Goal: Check status: Check status

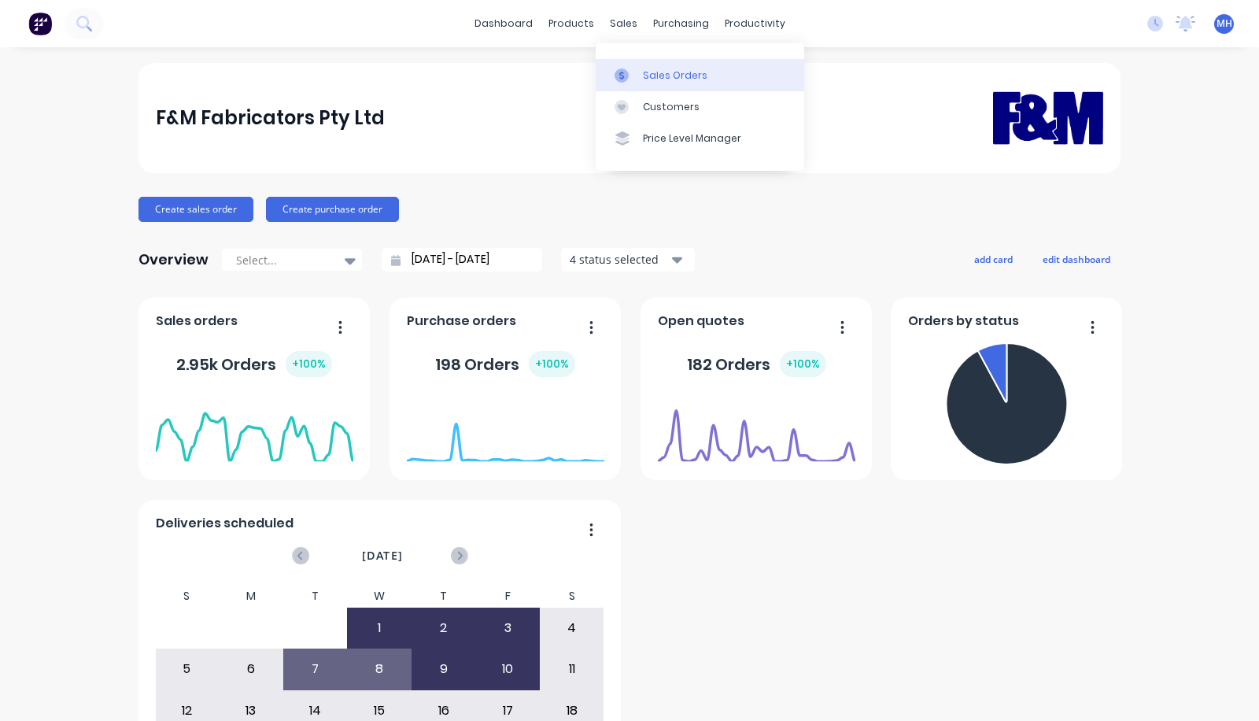
click at [643, 85] on link "Sales Orders" at bounding box center [700, 74] width 209 height 31
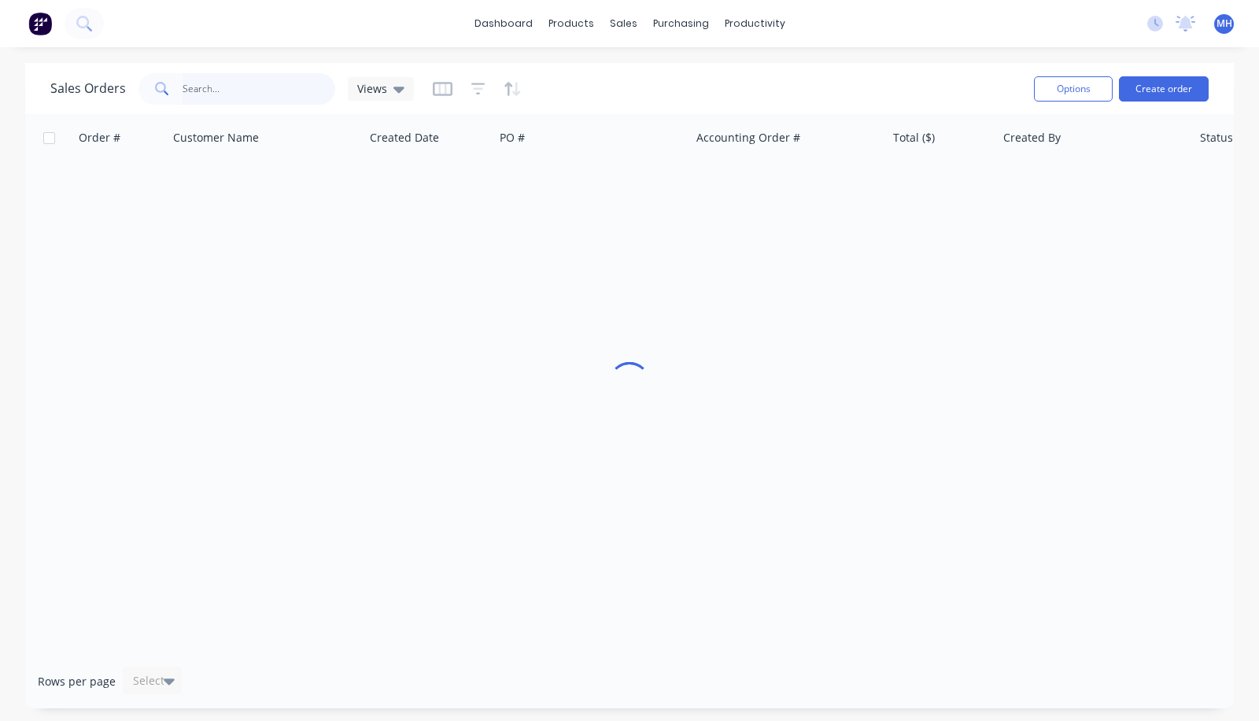
click at [253, 88] on input "text" at bounding box center [259, 88] width 153 height 31
type input "heritage"
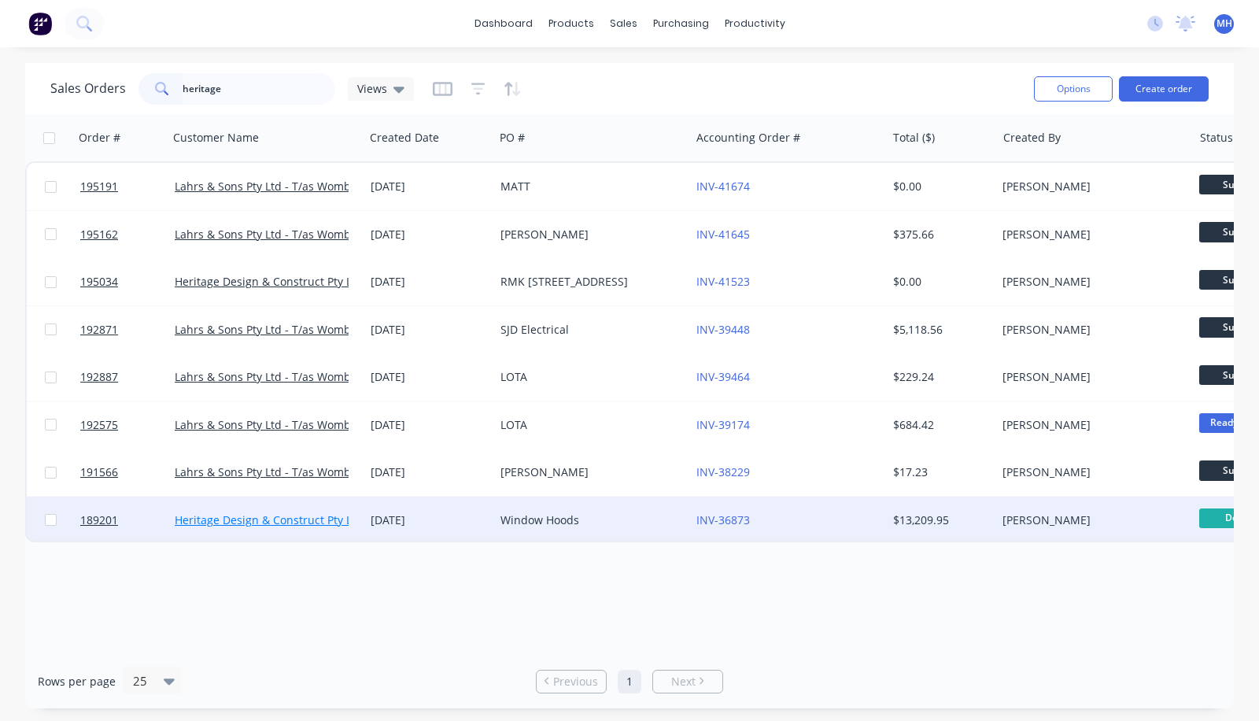
click at [288, 521] on link "Heritage Design & Construct Pty Ltd" at bounding box center [269, 519] width 188 height 15
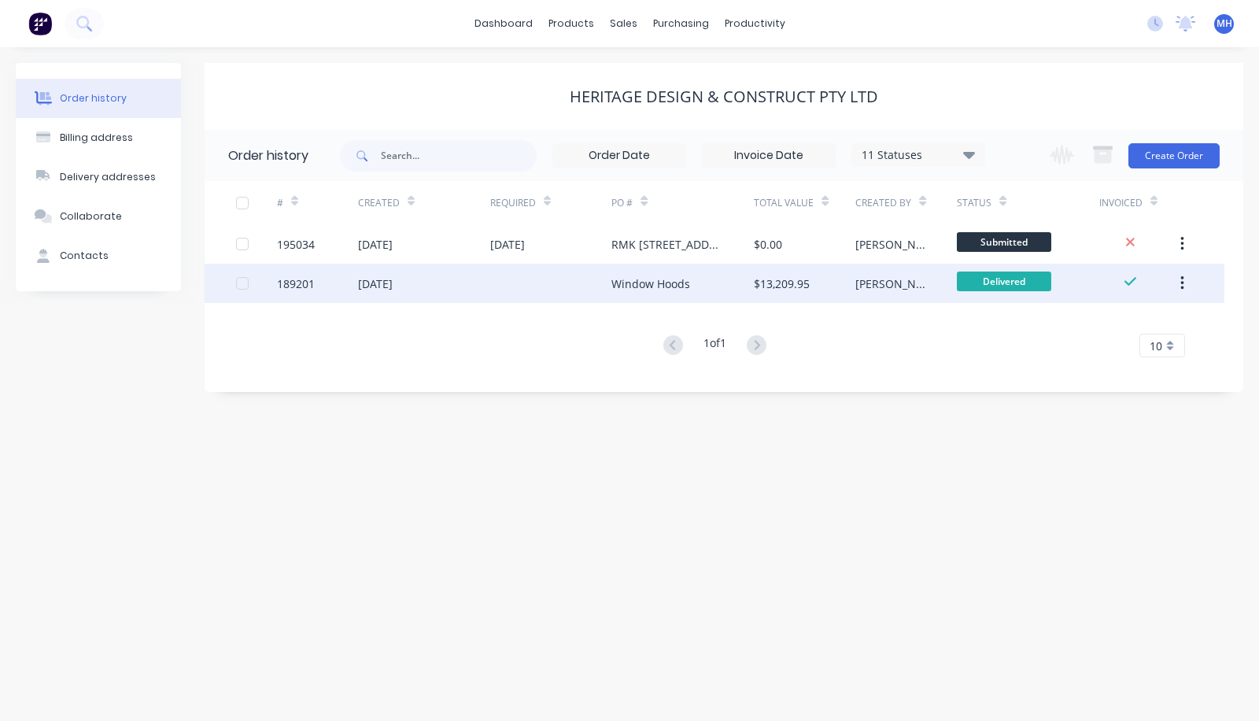
click at [545, 281] on div at bounding box center [551, 283] width 122 height 39
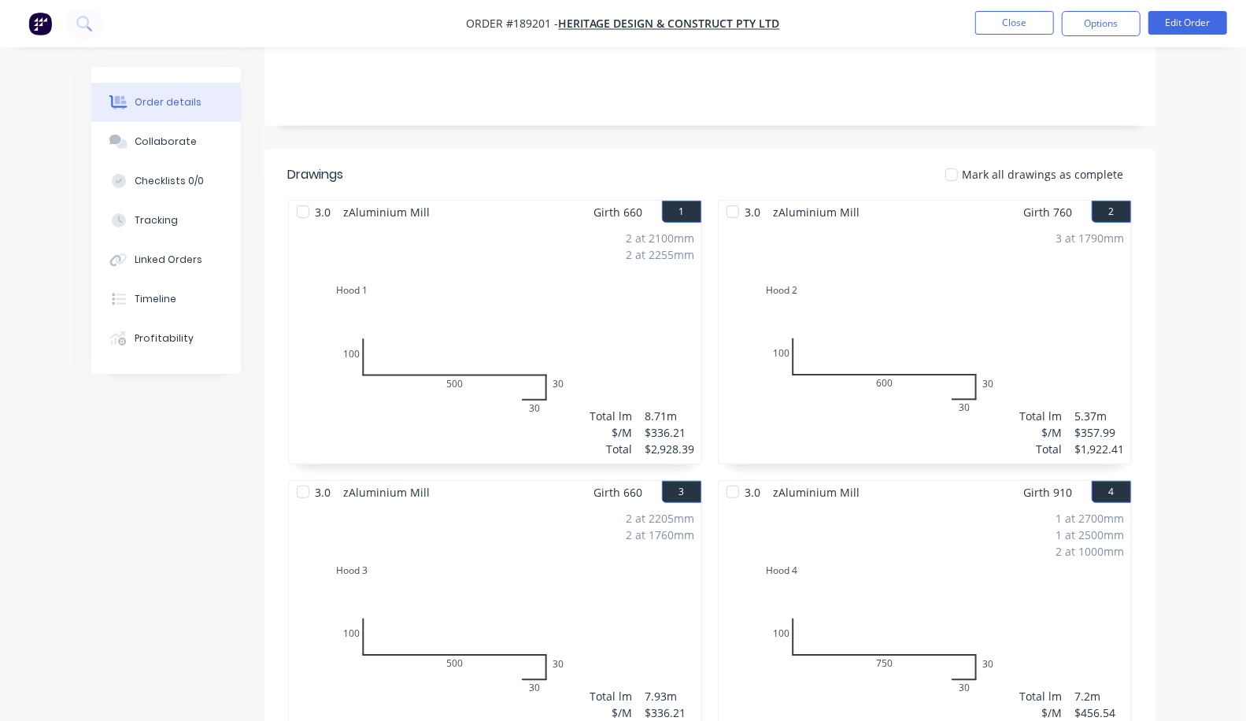
scroll to position [334, 0]
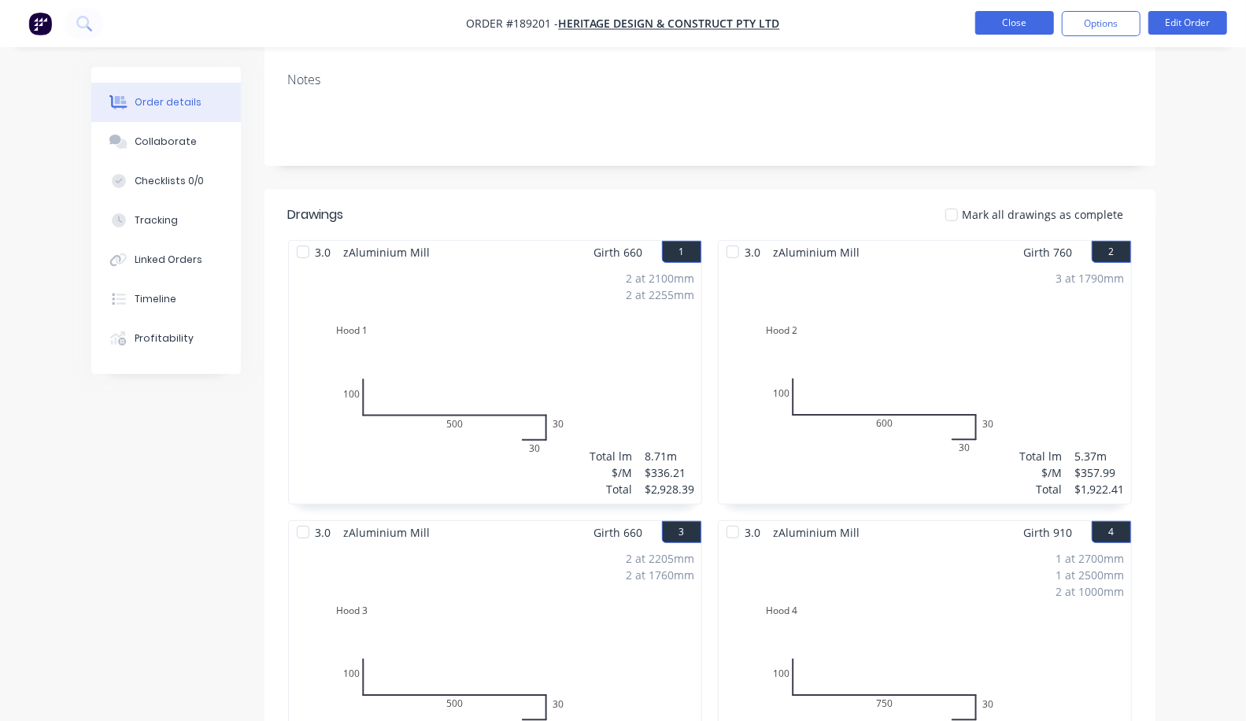
click at [998, 22] on button "Close" at bounding box center [1014, 23] width 79 height 24
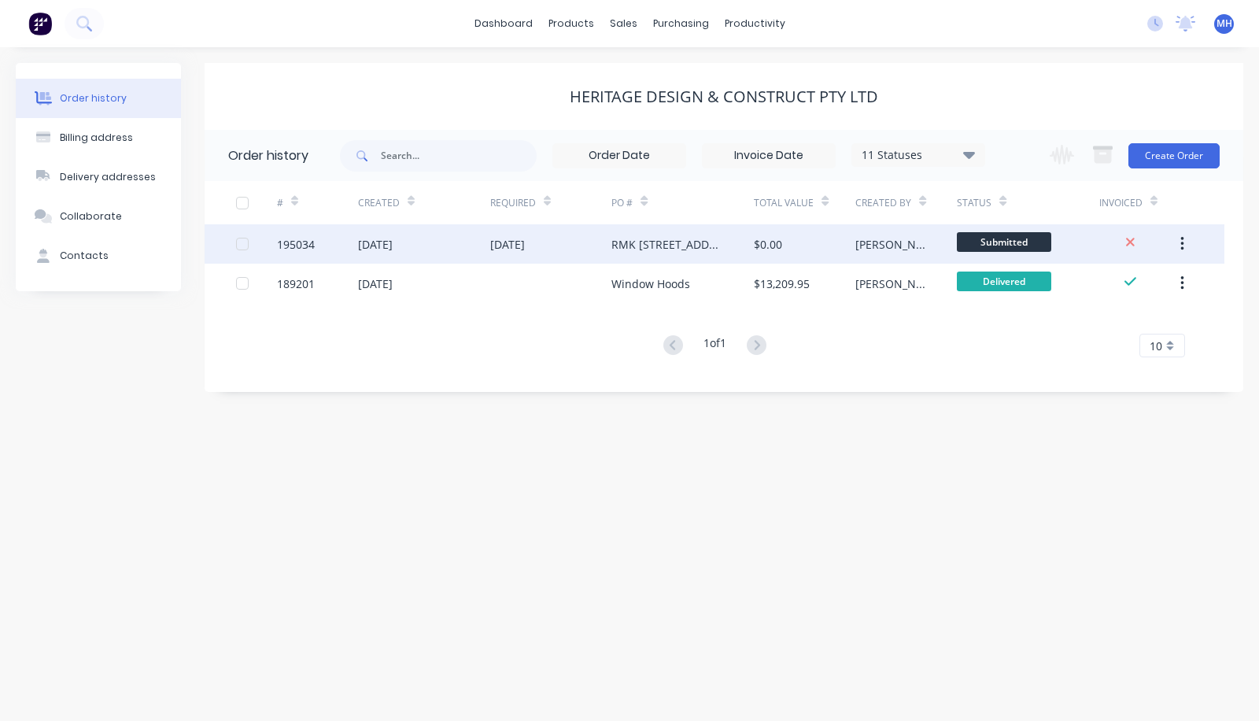
click at [426, 232] on div "[DATE]" at bounding box center [424, 243] width 132 height 39
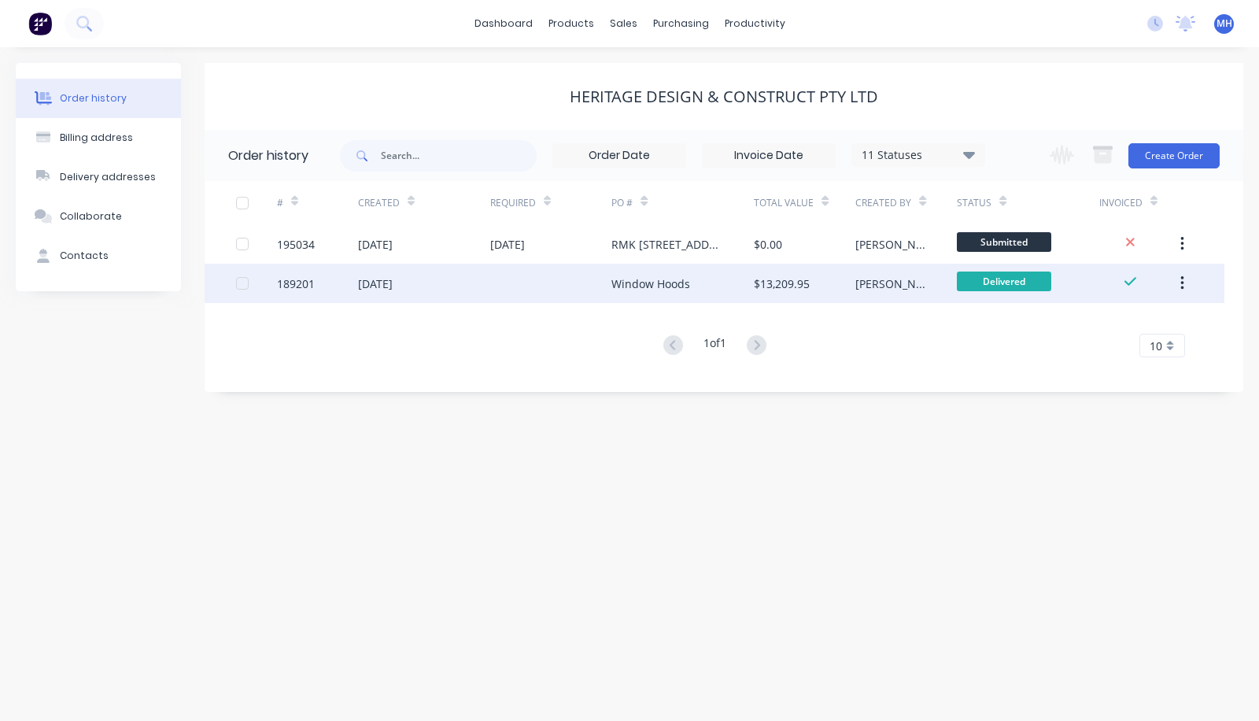
click at [386, 290] on div "[DATE]" at bounding box center [375, 283] width 35 height 17
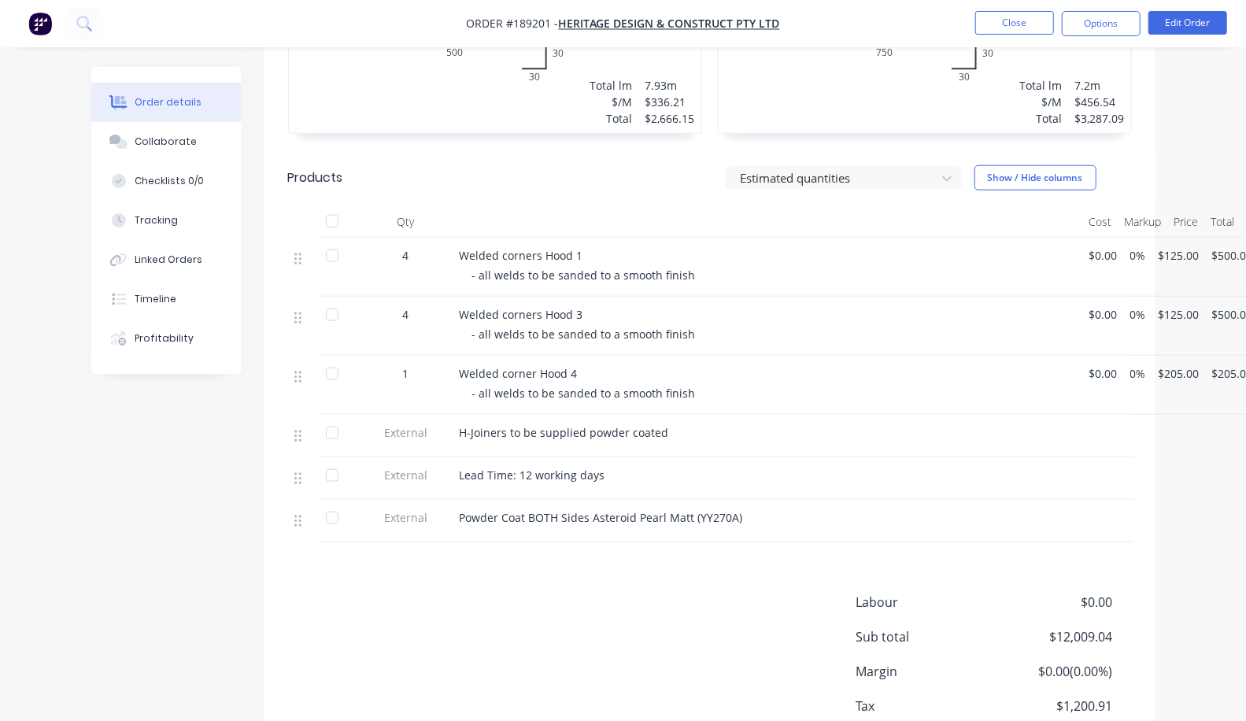
scroll to position [996, 0]
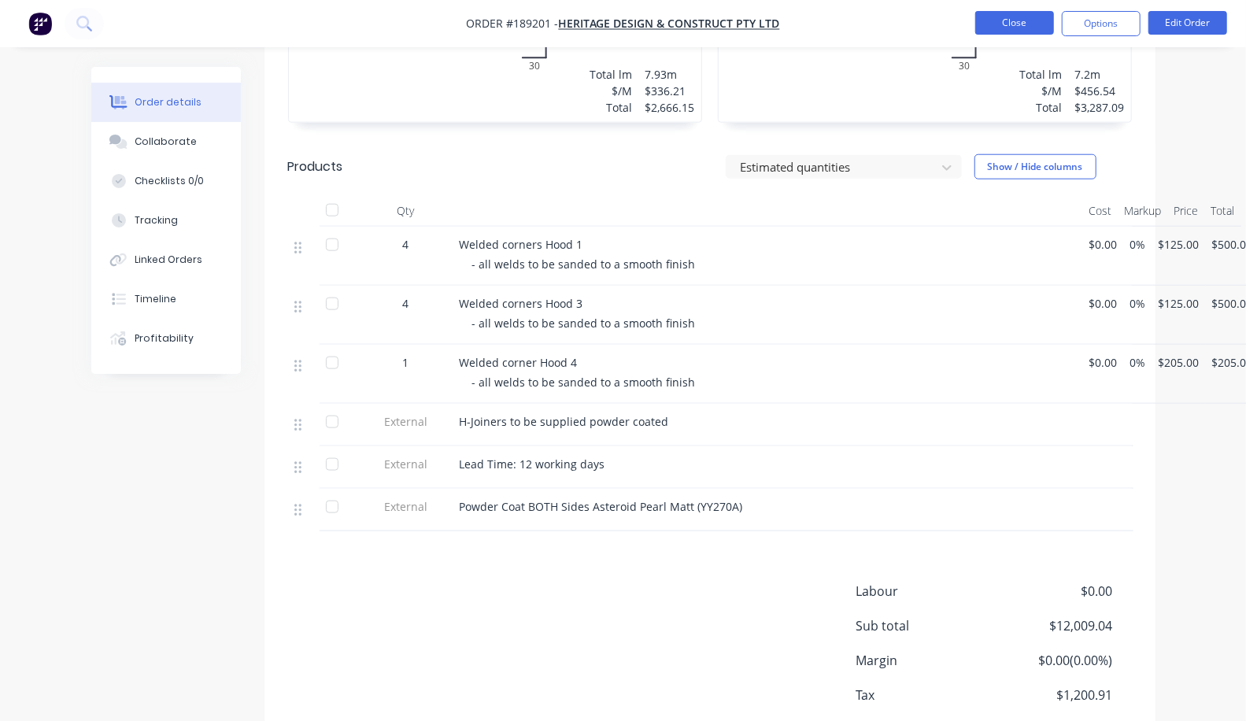
click at [1008, 19] on button "Close" at bounding box center [1014, 23] width 79 height 24
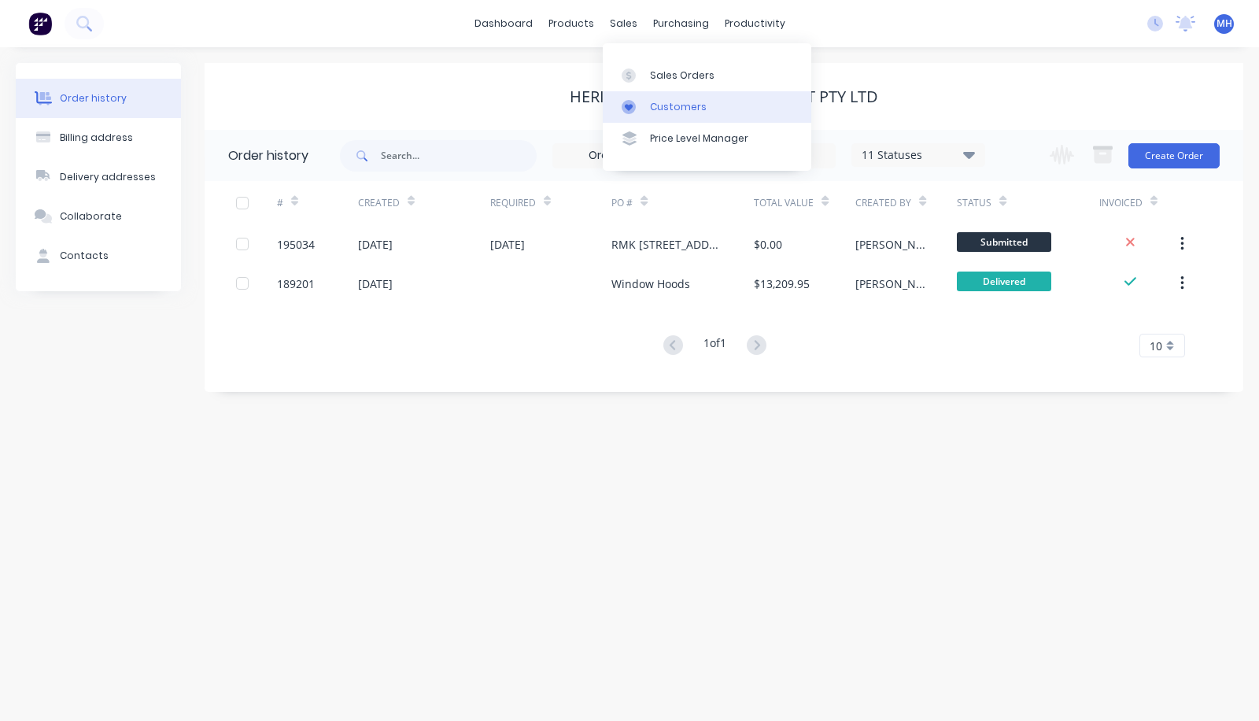
click at [654, 104] on div "Customers" at bounding box center [678, 107] width 57 height 14
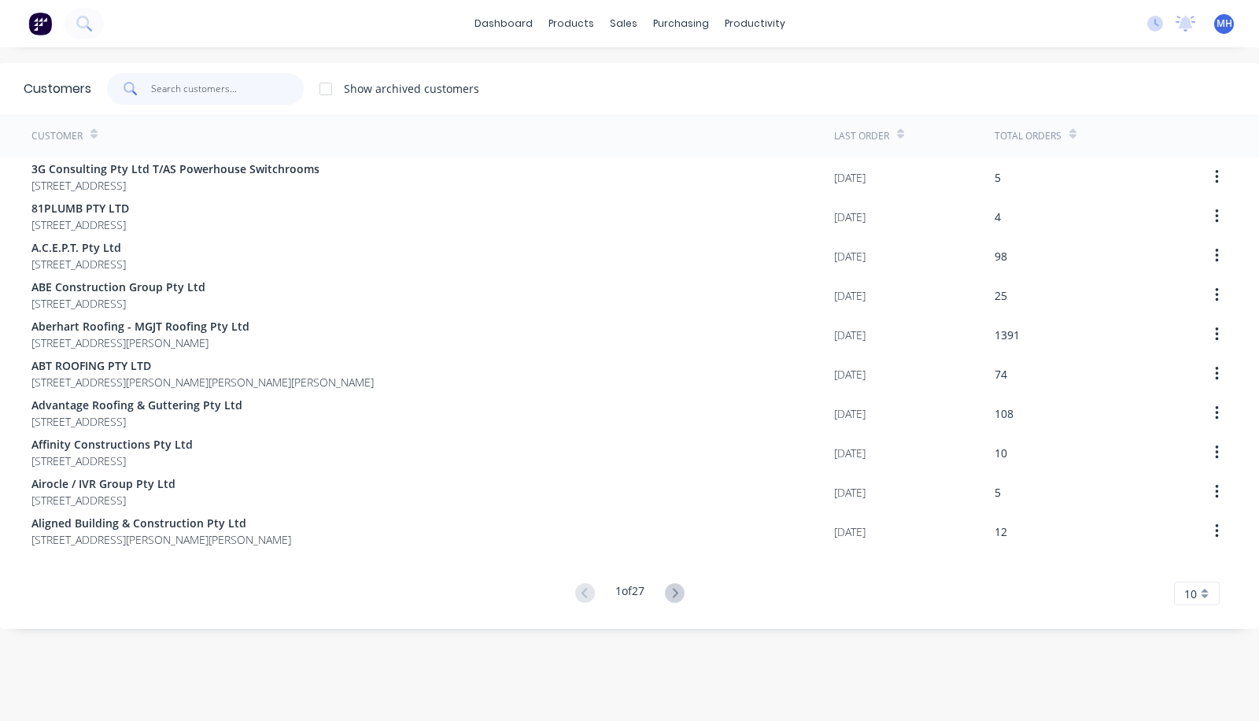
click at [175, 90] on input "text" at bounding box center [227, 88] width 153 height 31
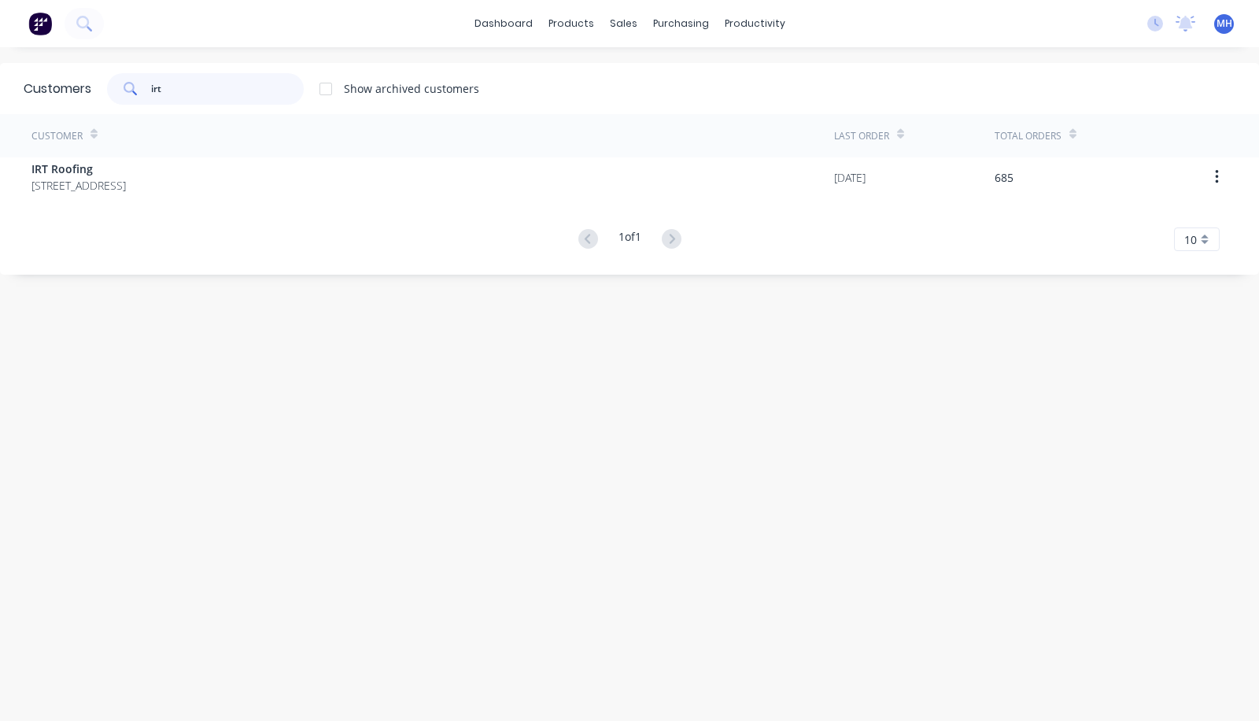
type input "irt"
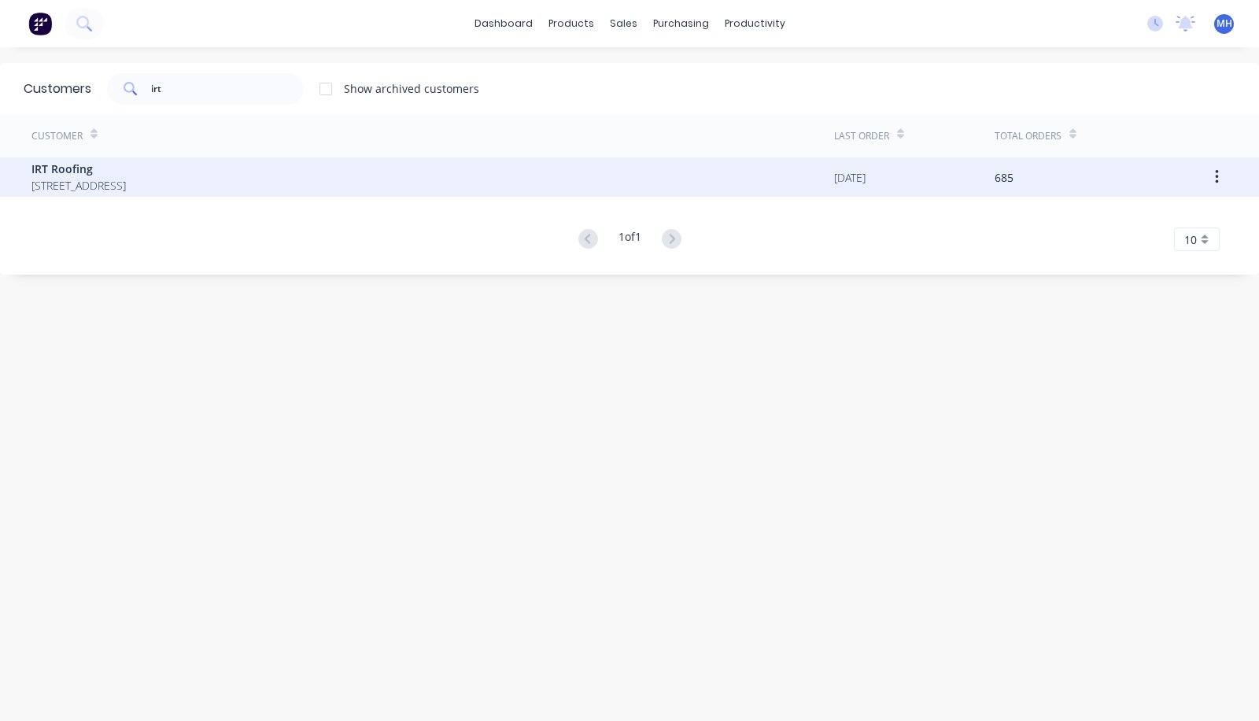
click at [112, 171] on span "IRT Roofing" at bounding box center [78, 169] width 94 height 17
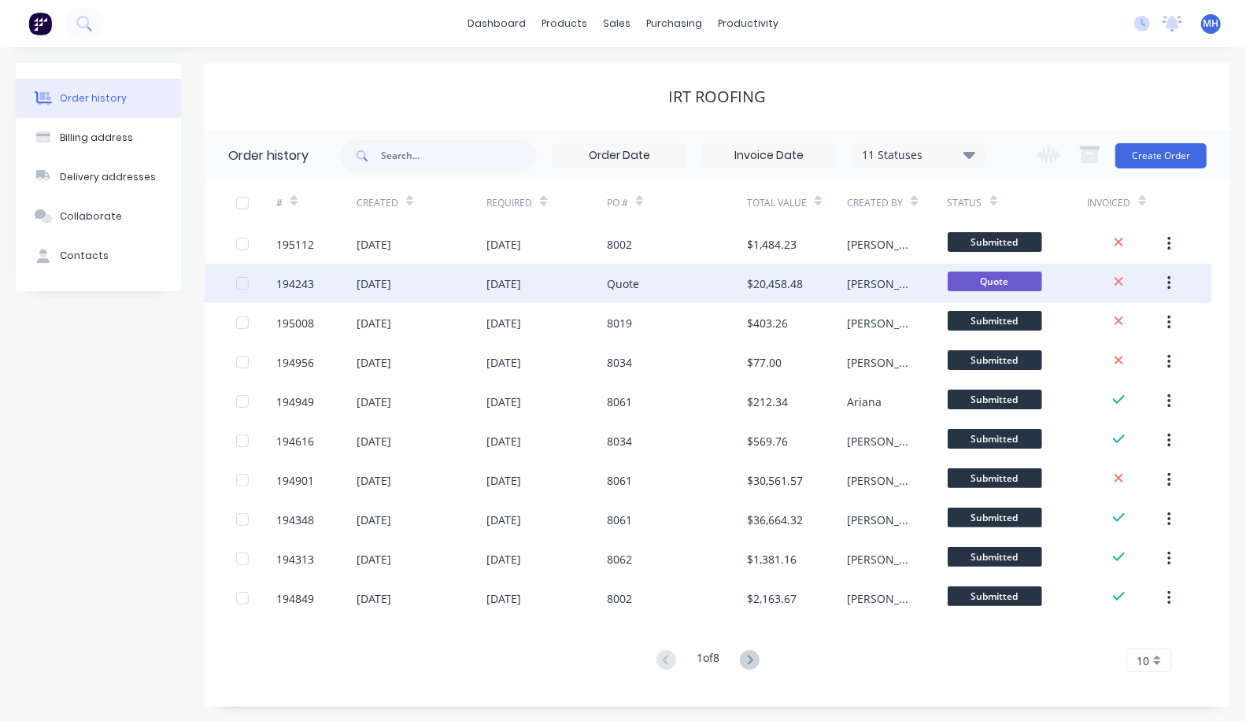
click at [568, 302] on div "[DATE]" at bounding box center [546, 283] width 120 height 39
